Goal: Information Seeking & Learning: Check status

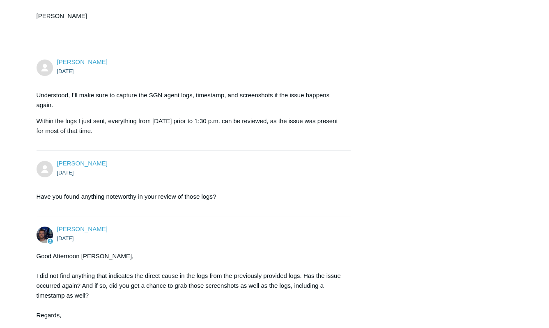
scroll to position [1089, 0]
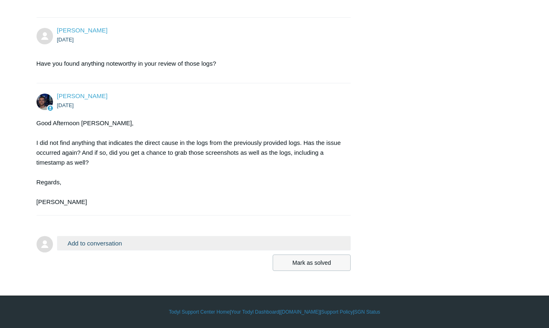
click at [305, 266] on button "Mark as solved" at bounding box center [312, 263] width 78 height 16
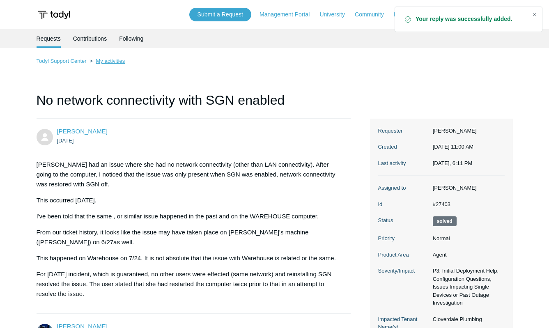
click at [104, 62] on link "My activities" at bounding box center [110, 61] width 29 height 6
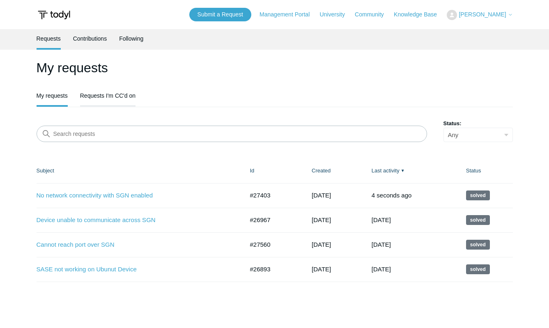
click at [98, 96] on link "Requests I'm CC'd on" at bounding box center [107, 94] width 55 height 17
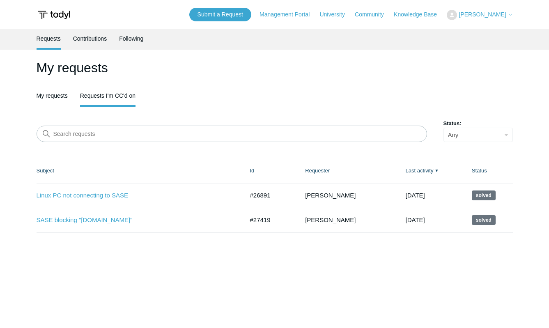
click at [54, 99] on link "My requests" at bounding box center [52, 95] width 31 height 19
